Goal: Task Accomplishment & Management: Manage account settings

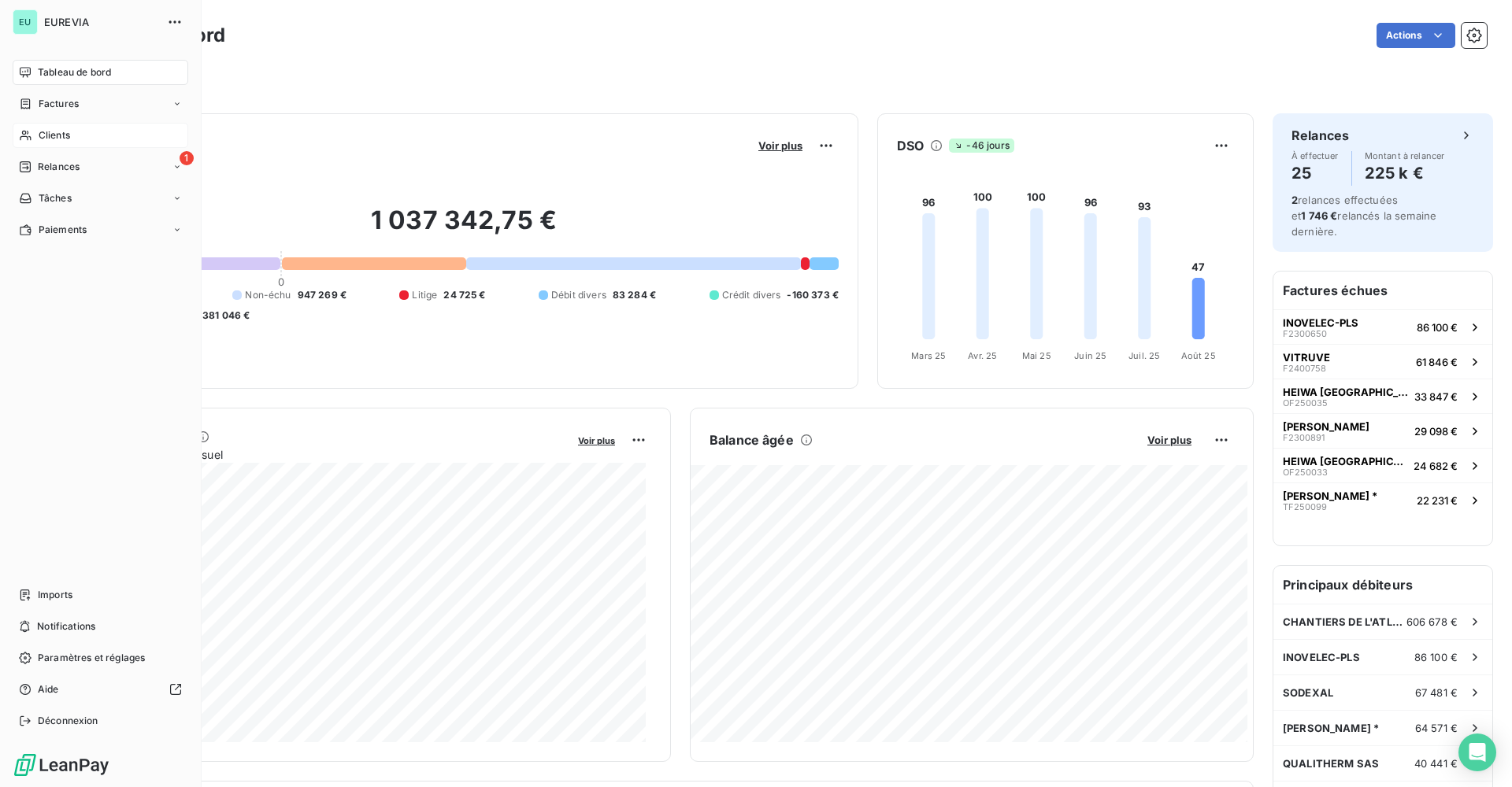
click at [50, 142] on span "Clients" at bounding box center [54, 135] width 31 height 14
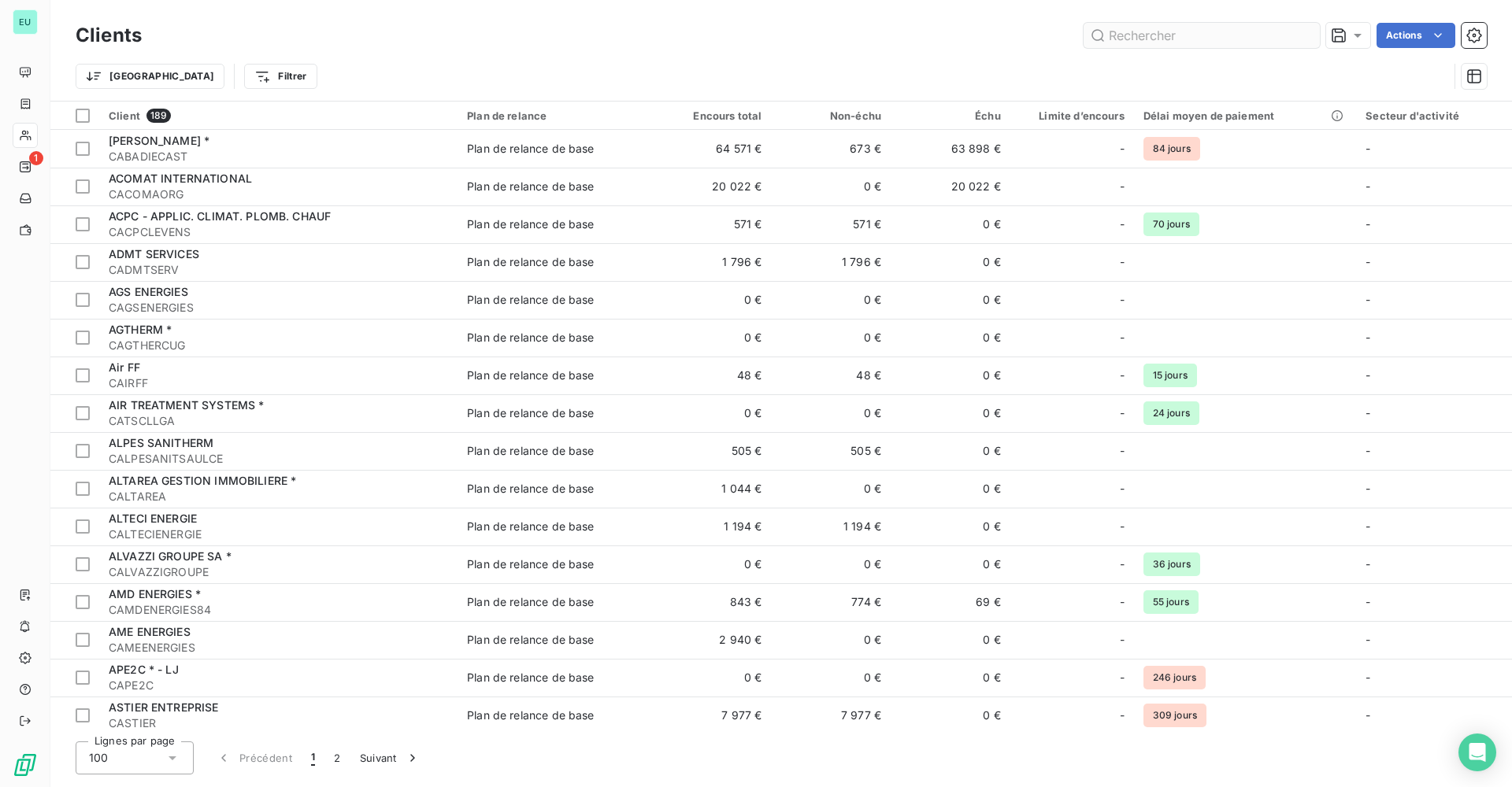
click at [1130, 34] on input "text" at bounding box center [1202, 35] width 236 height 25
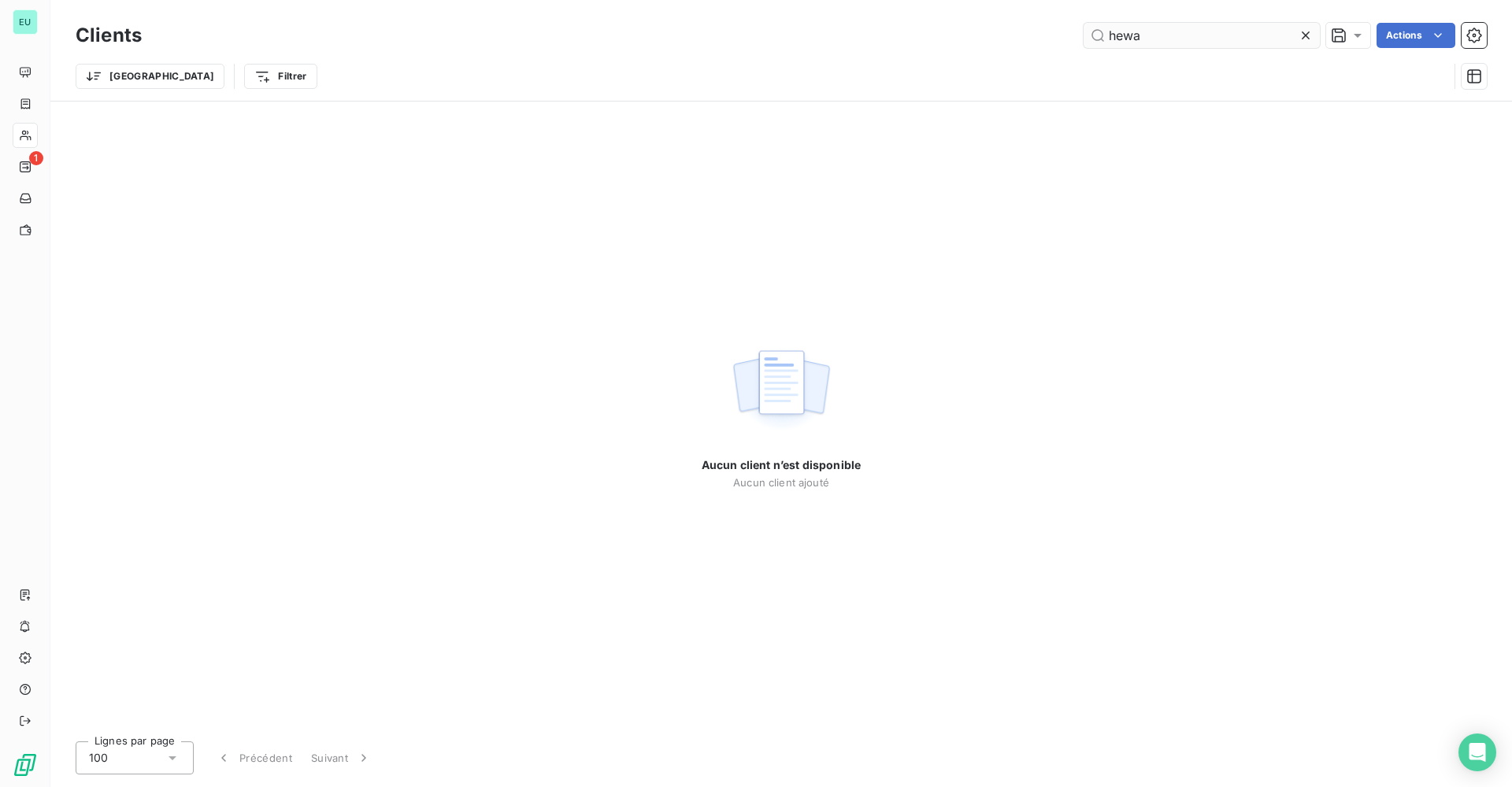
click at [1125, 38] on input "hewa" at bounding box center [1202, 35] width 236 height 25
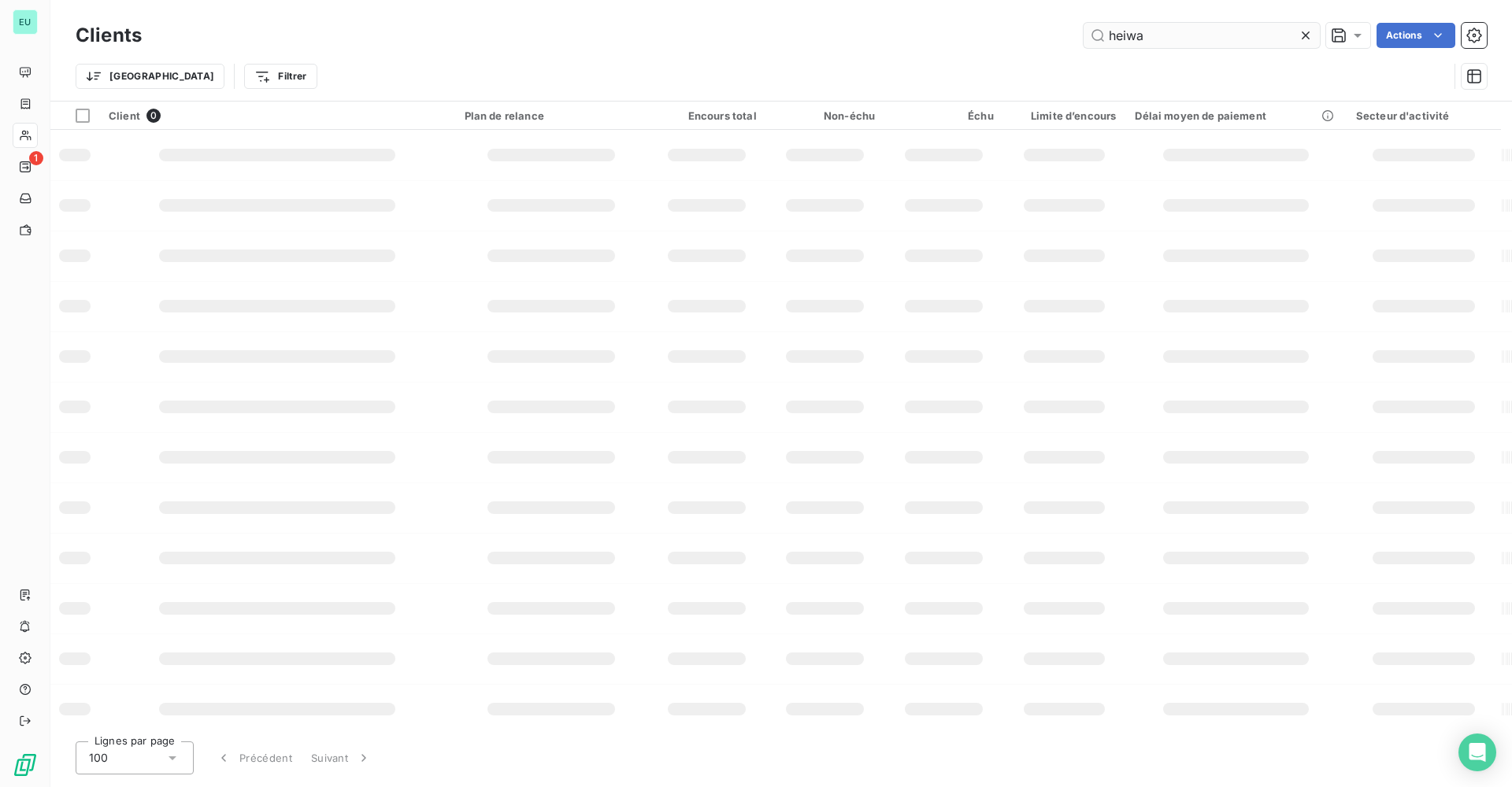
type input "heiwa"
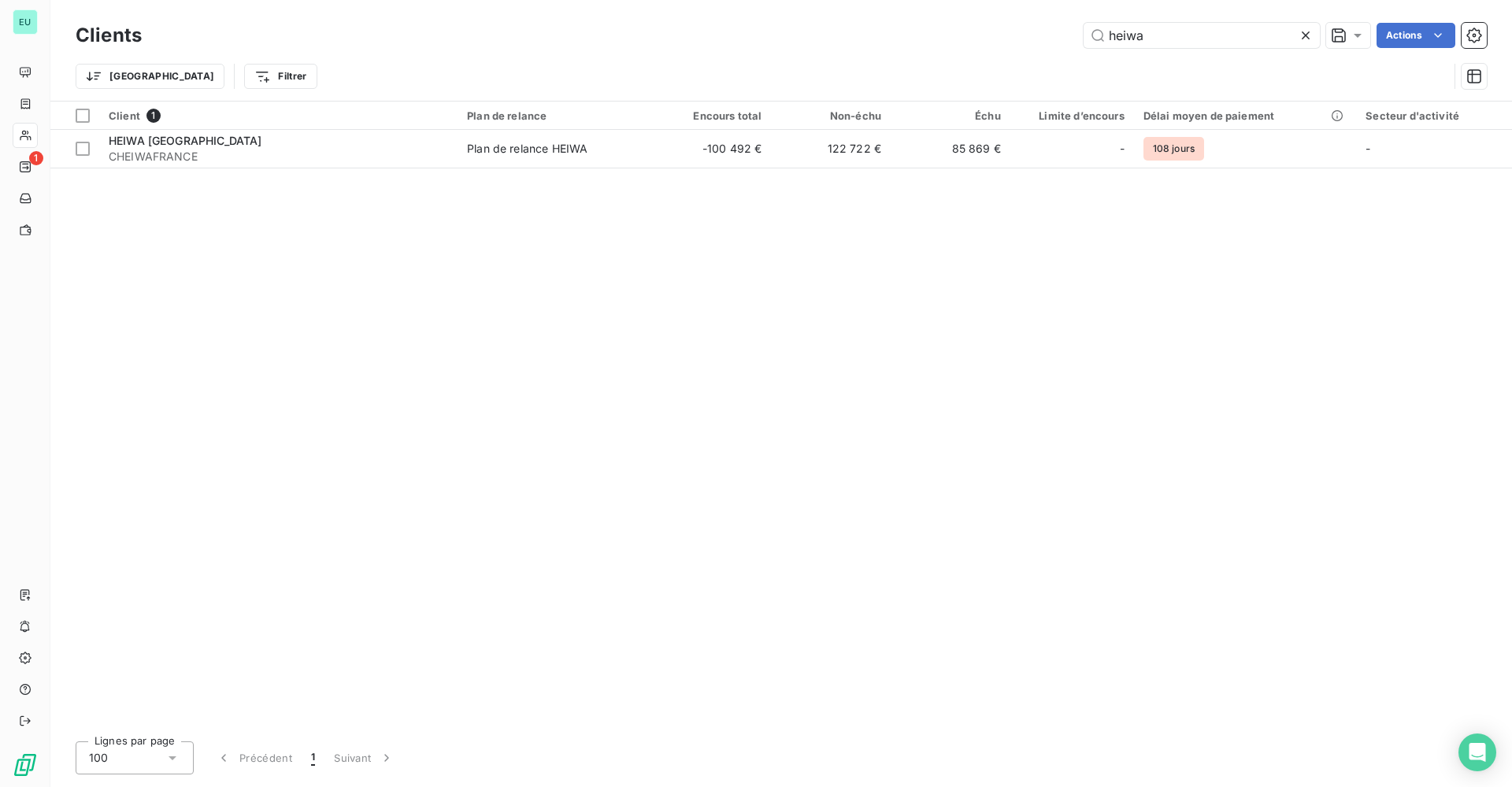
click at [162, 152] on html "EU 1 Clients heiwa Actions Trier Filtrer Client 1 Plan de relance Encours total…" at bounding box center [756, 393] width 1512 height 787
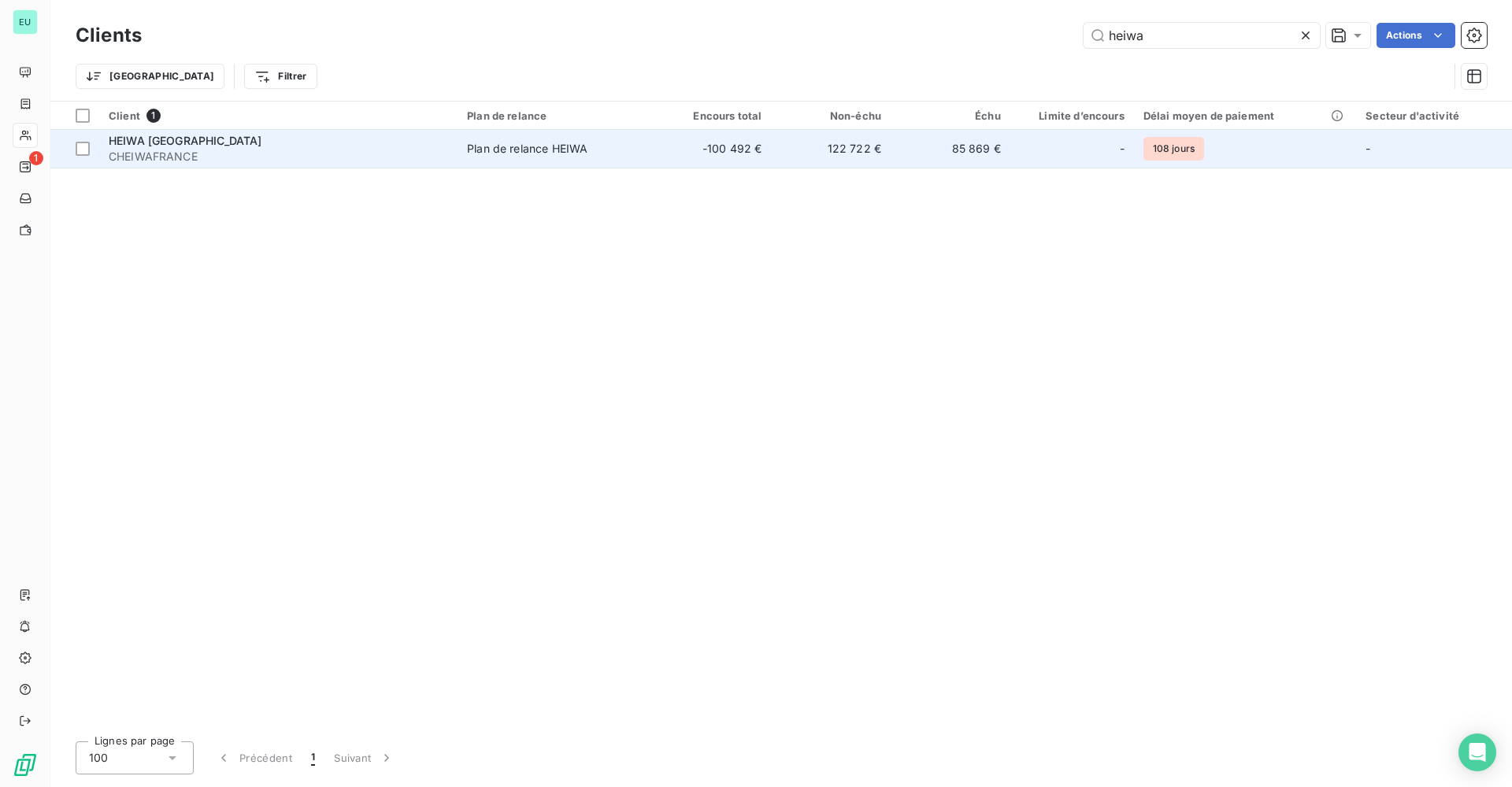
click at [163, 150] on span "CHEIWAFRANCE" at bounding box center [278, 156] width 339 height 16
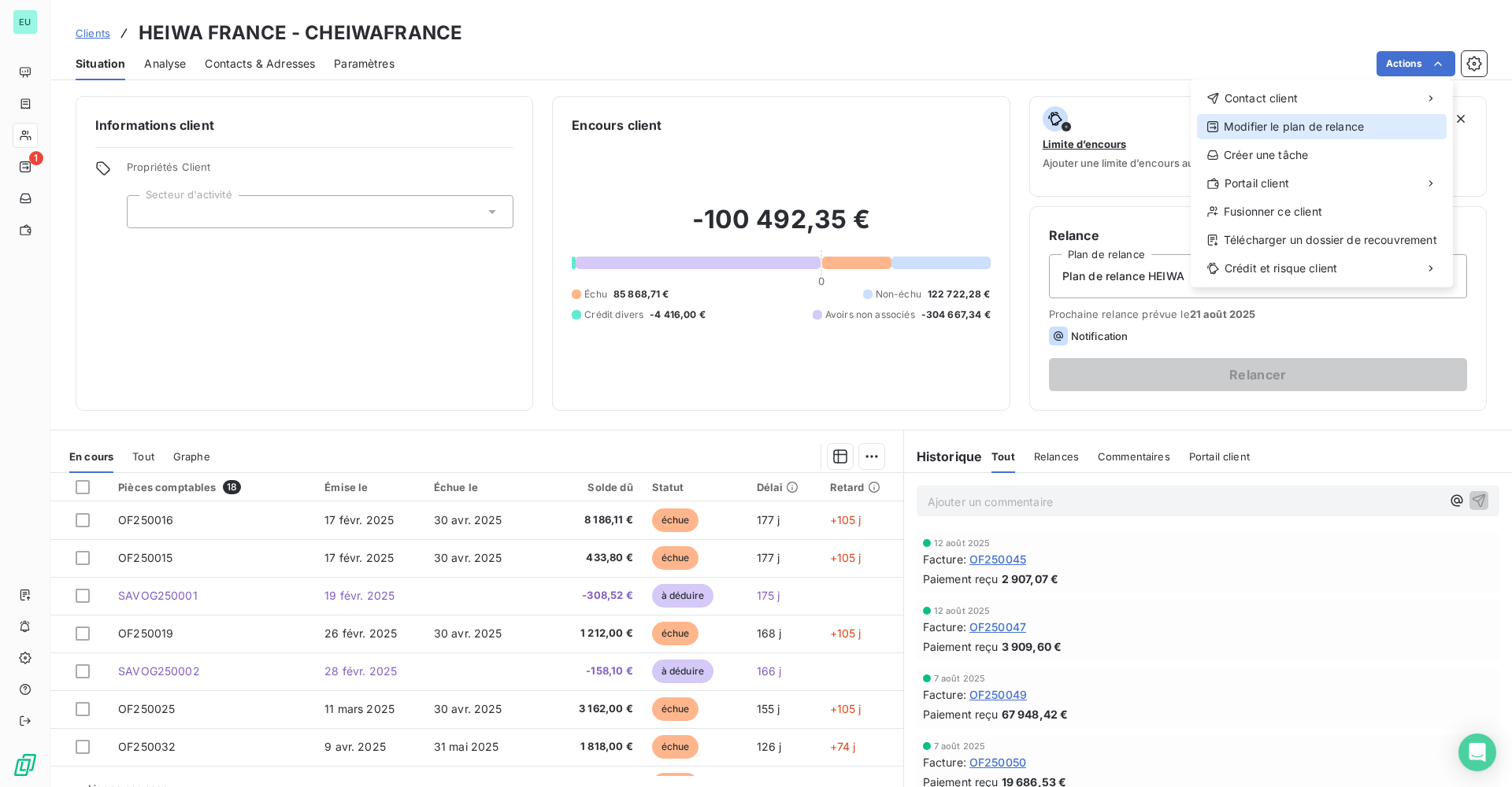
click at [1321, 138] on div "Modifier le plan de relance" at bounding box center [1322, 127] width 250 height 25
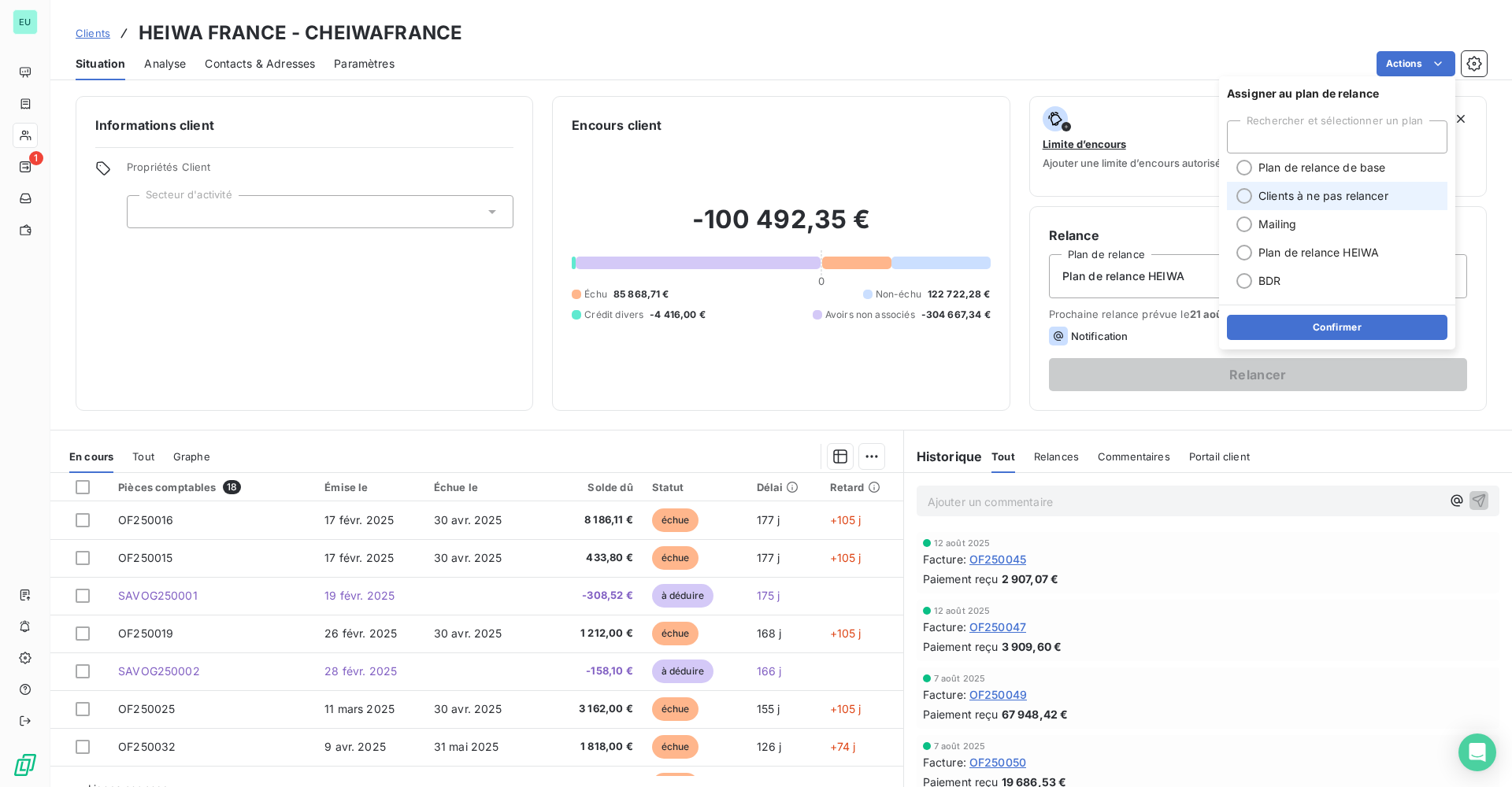
click at [1287, 190] on span "Clients à ne pas relancer" at bounding box center [1323, 196] width 130 height 16
click at [1324, 324] on button "Confirmer" at bounding box center [1337, 327] width 220 height 25
